Goal: Information Seeking & Learning: Learn about a topic

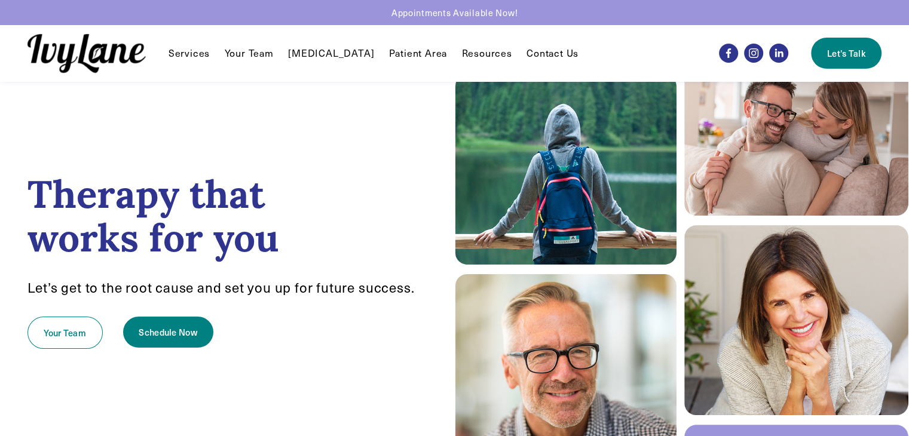
click at [418, 59] on link "Patient Area" at bounding box center [418, 53] width 59 height 14
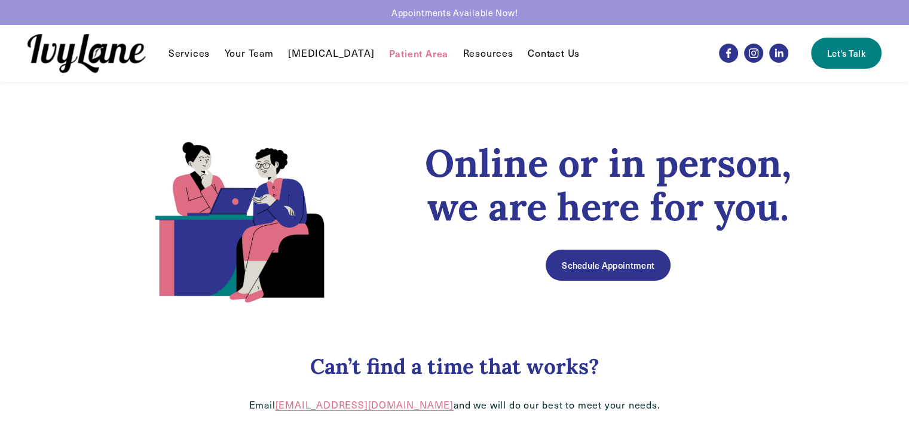
click at [244, 61] on div "Services Individual Therapy EMDR Reunification Therapy" at bounding box center [361, 53] width 668 height 39
click at [250, 57] on link "Your Team" at bounding box center [249, 53] width 49 height 14
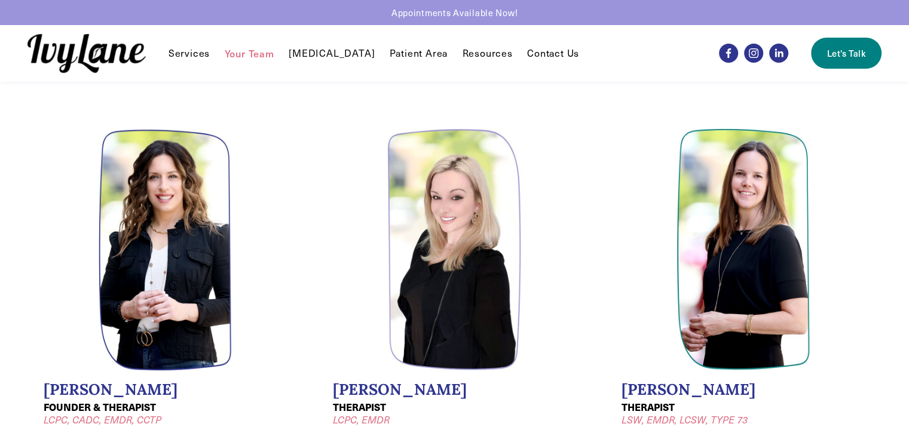
click at [98, 51] on img at bounding box center [86, 53] width 118 height 39
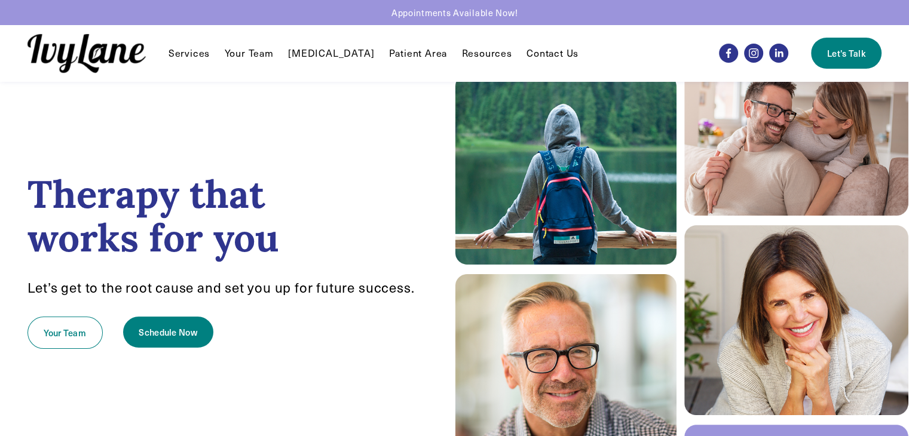
click at [526, 53] on link "Contact Us" at bounding box center [552, 53] width 52 height 14
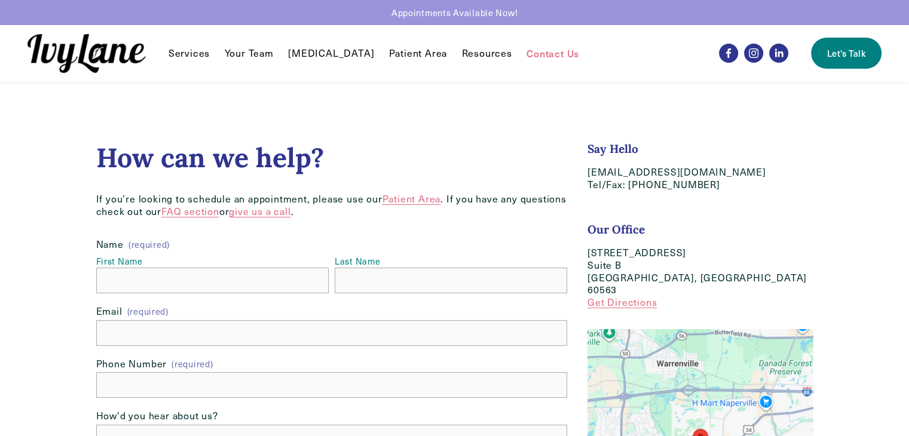
click at [0, 0] on span "Individual Therapy" at bounding box center [0, 0] width 0 height 0
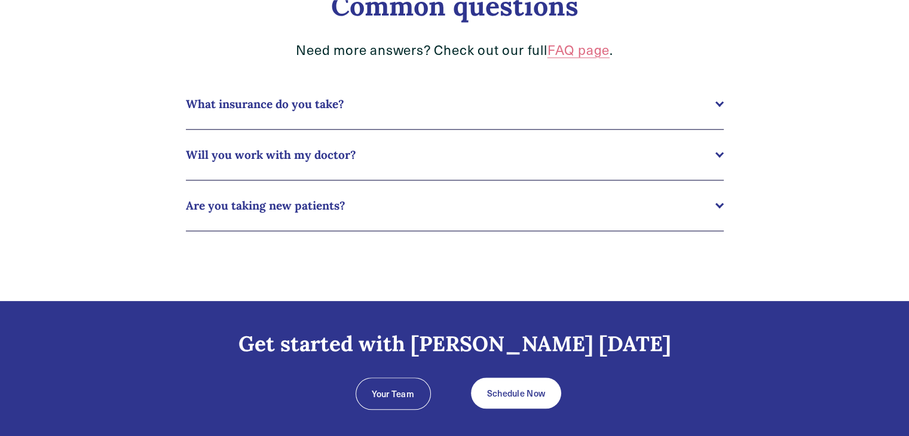
scroll to position [1269, 0]
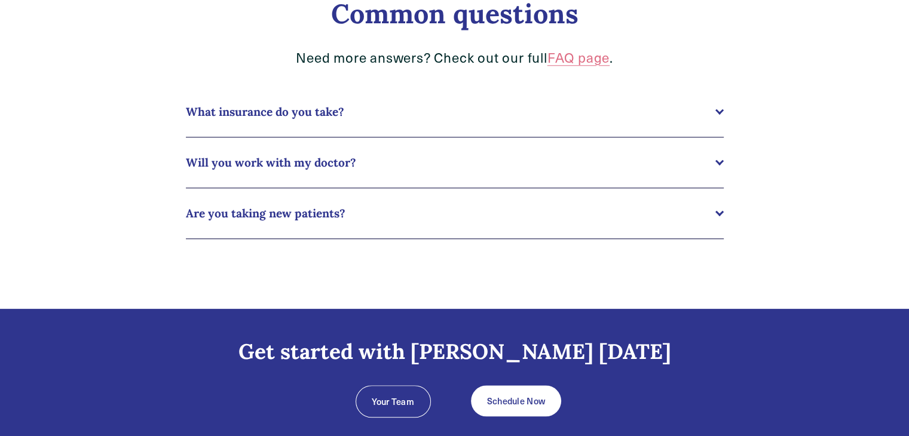
click at [423, 118] on span "What insurance do you take?" at bounding box center [450, 112] width 529 height 14
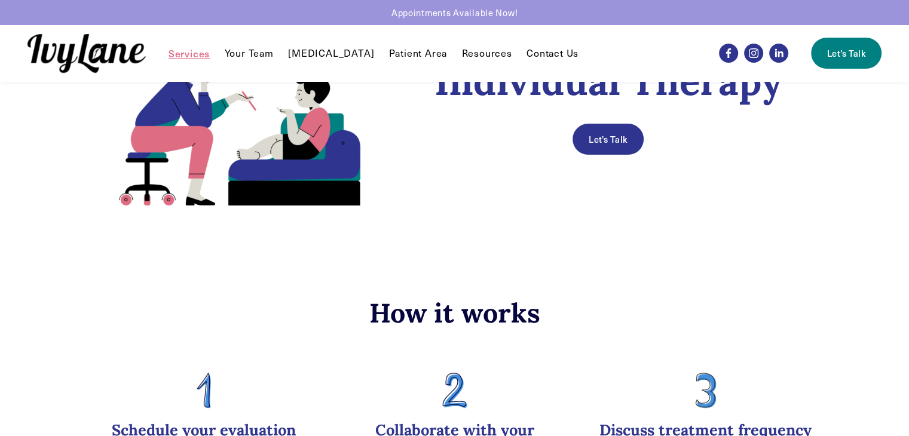
scroll to position [0, 0]
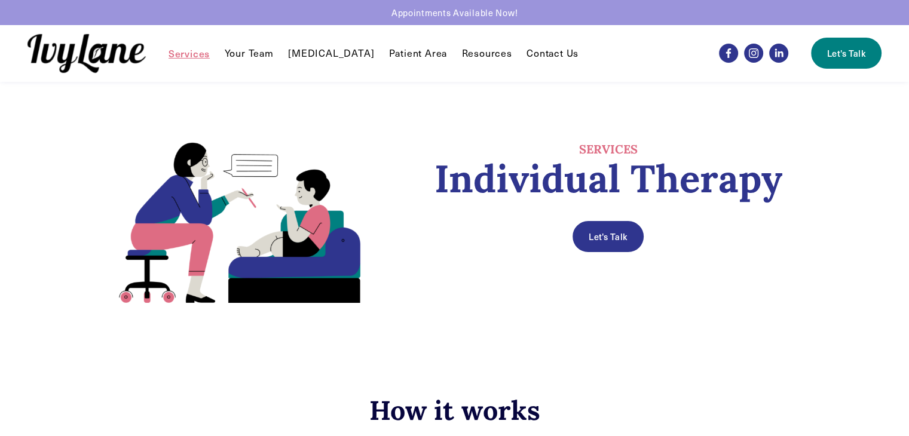
click at [452, 15] on link at bounding box center [454, 12] width 909 height 25
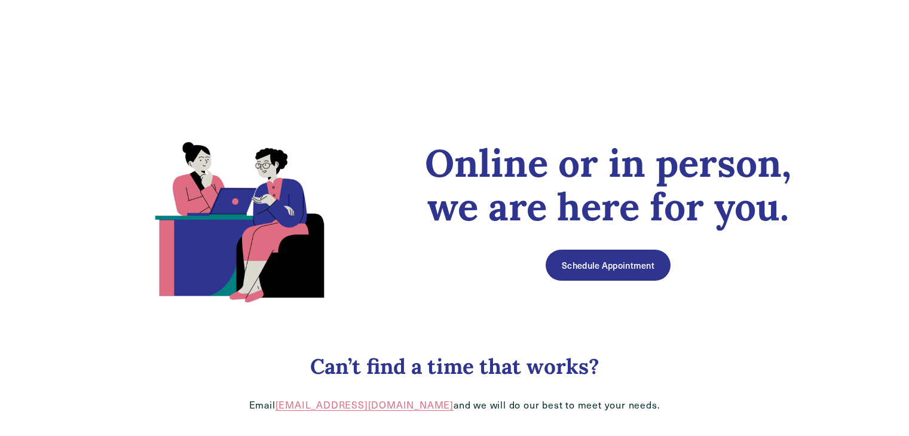
scroll to position [239, 0]
